Goal: Check status

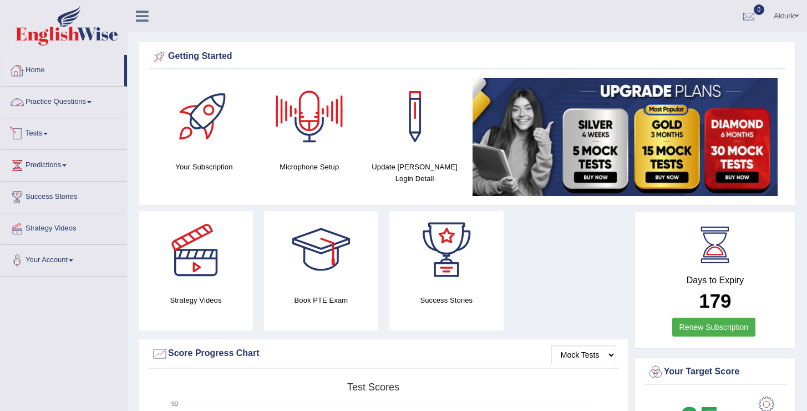
click at [39, 130] on link "Tests" at bounding box center [64, 132] width 127 height 28
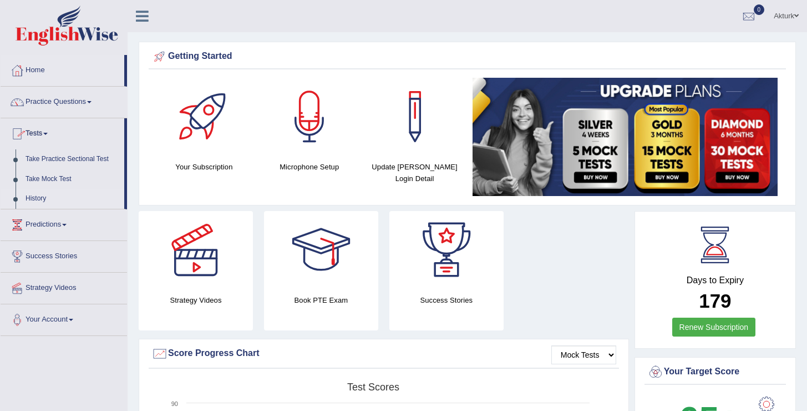
click at [32, 200] on link "History" at bounding box center [73, 199] width 104 height 20
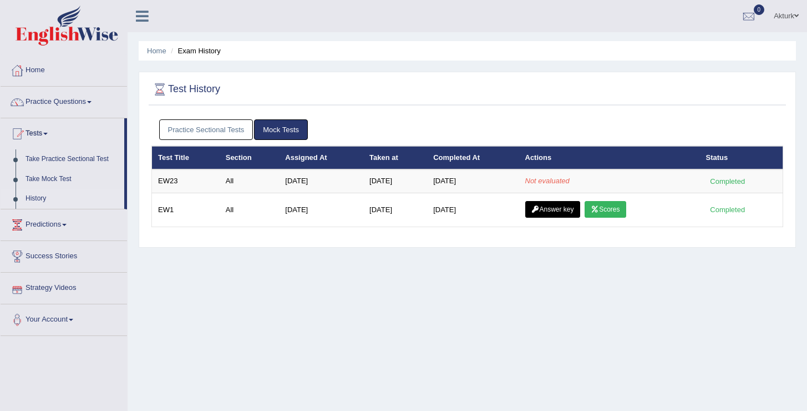
click at [325, 266] on div "Home Exam History Test History Practice Sectional Tests Mock Tests Test Title S…" at bounding box center [468, 277] width 680 height 555
click at [322, 266] on div "Home Exam History Test History Practice Sectional Tests Mock Tests Test Title S…" at bounding box center [468, 277] width 680 height 555
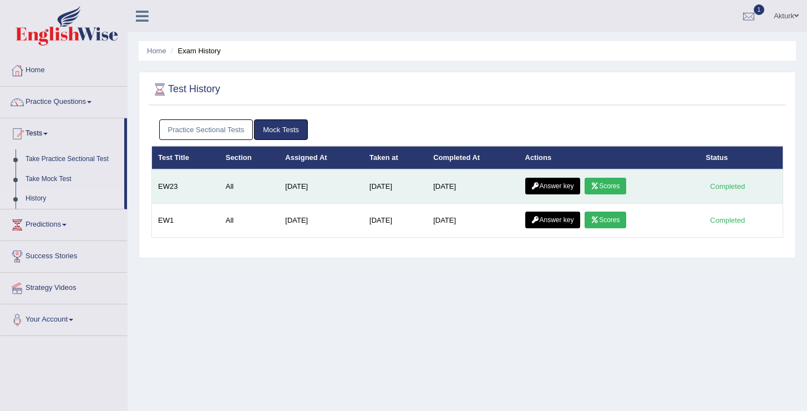
click at [607, 189] on link "Scores" at bounding box center [605, 186] width 41 height 17
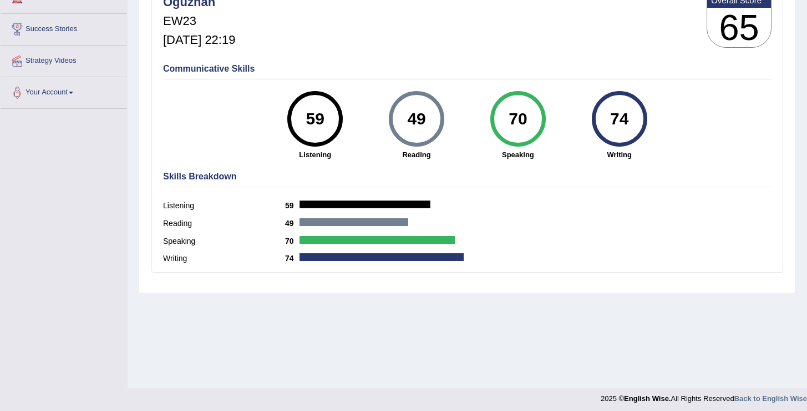
scroll to position [168, 0]
